Goal: Information Seeking & Learning: Learn about a topic

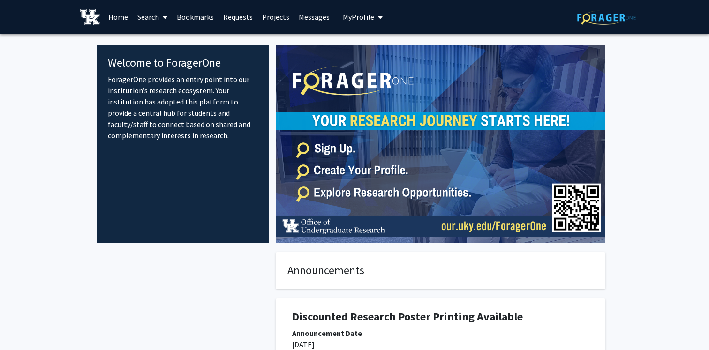
click at [149, 17] on link "Search" at bounding box center [152, 16] width 39 height 33
click at [170, 43] on span "Faculty/Staff" at bounding box center [167, 43] width 69 height 19
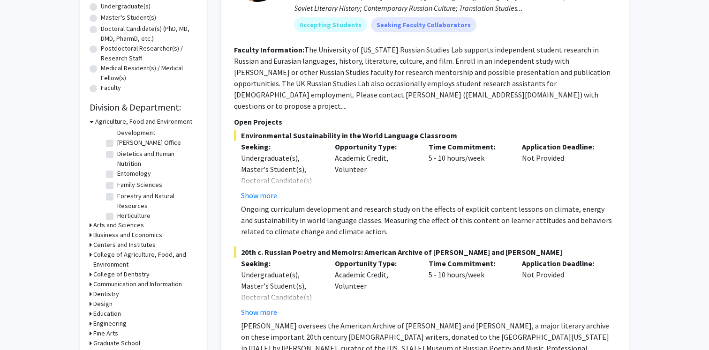
scroll to position [193, 0]
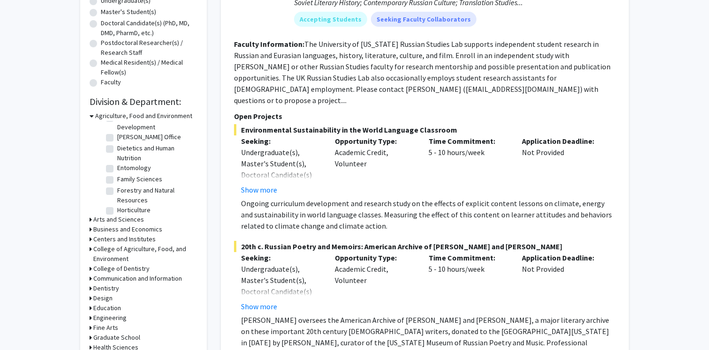
click at [92, 217] on div "Arts and Sciences" at bounding box center [144, 220] width 108 height 10
click at [91, 220] on icon at bounding box center [91, 220] width 2 height 10
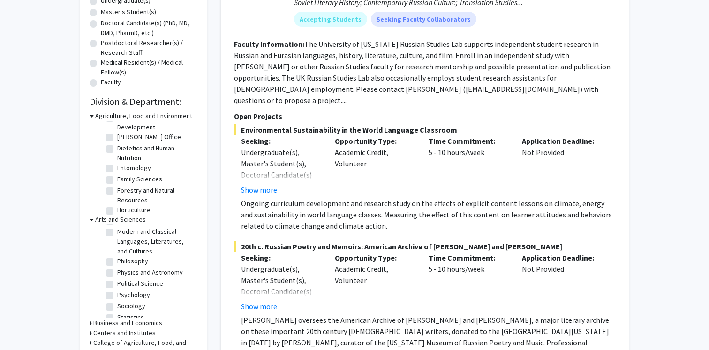
scroll to position [163, 0]
click at [117, 289] on label "Psychology" at bounding box center [133, 294] width 33 height 10
click at [117, 289] on input "Psychology" at bounding box center [120, 292] width 6 height 6
checkbox input "true"
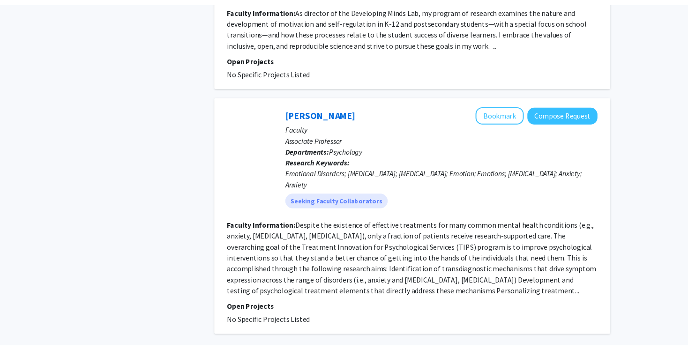
scroll to position [1954, 0]
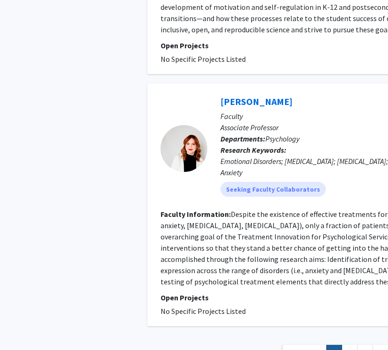
click at [364, 247] on fg-read-more "Despite the existence of effective treatments for many common mental health con…" at bounding box center [351, 247] width 380 height 77
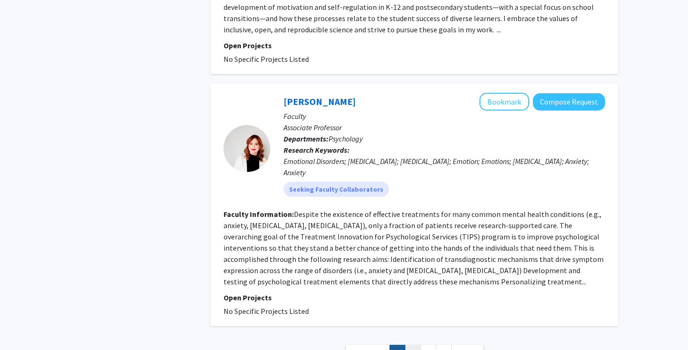
click at [417, 345] on link "2" at bounding box center [413, 353] width 16 height 16
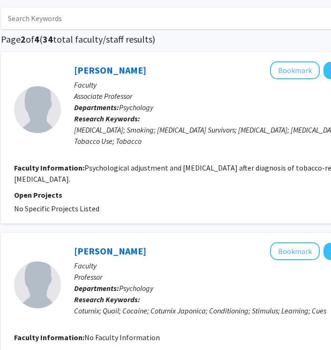
scroll to position [46, 147]
